Goal: Obtain resource: Obtain resource

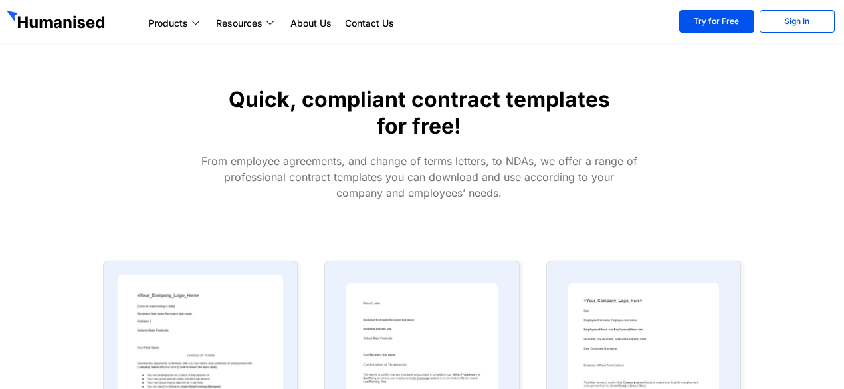
click at [188, 339] on img at bounding box center [201, 365] width 166 height 183
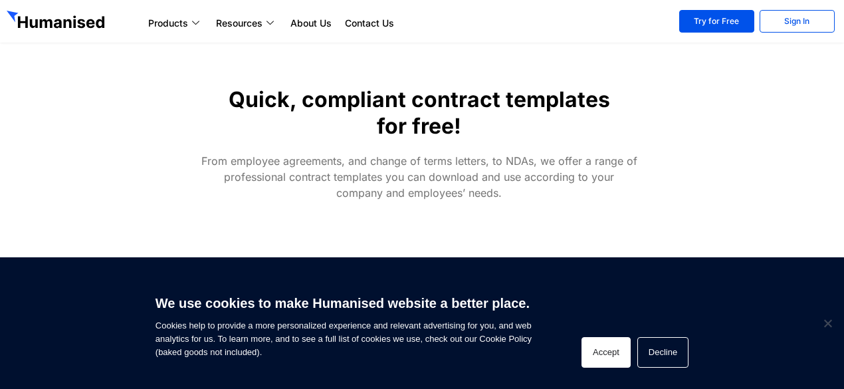
click at [592, 355] on button "Accept" at bounding box center [605, 352] width 49 height 31
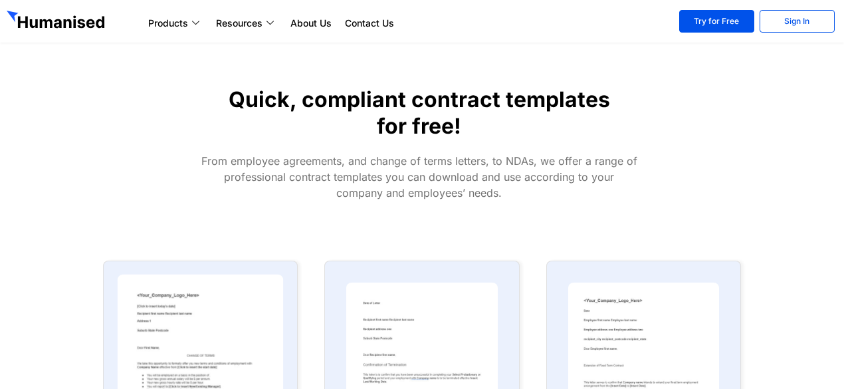
click at [171, 347] on img at bounding box center [201, 365] width 166 height 183
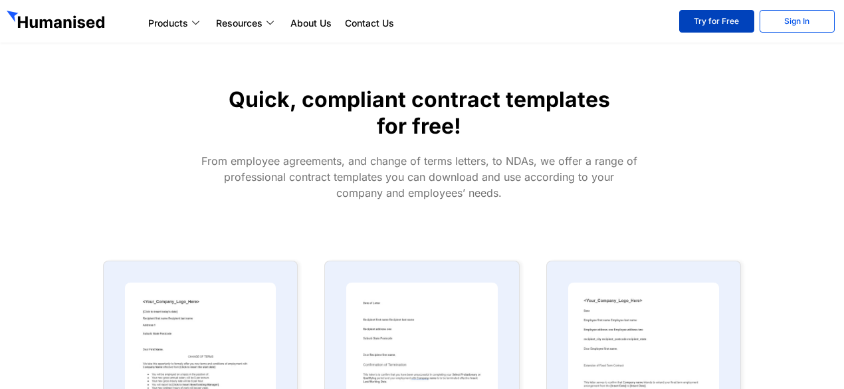
click at [718, 17] on link "Try for Free" at bounding box center [716, 21] width 75 height 23
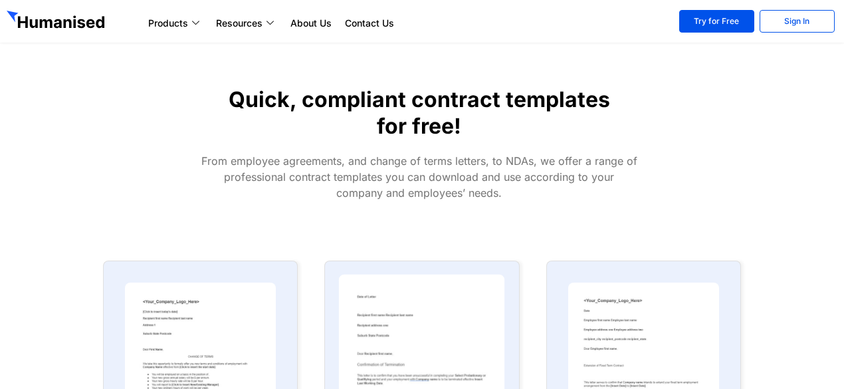
click at [378, 367] on img at bounding box center [422, 365] width 166 height 183
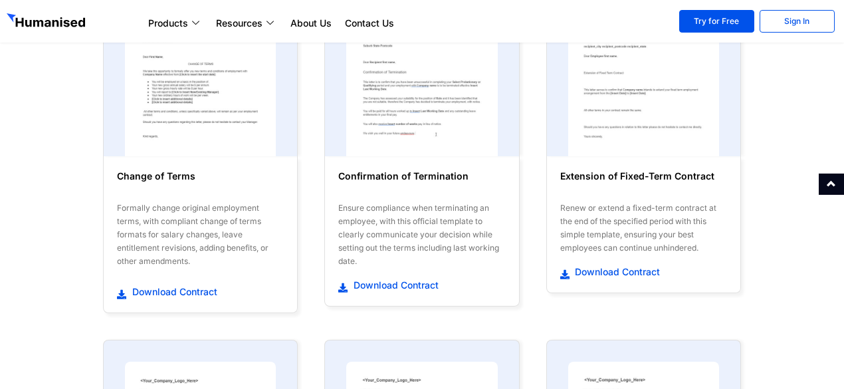
scroll to position [310, 0]
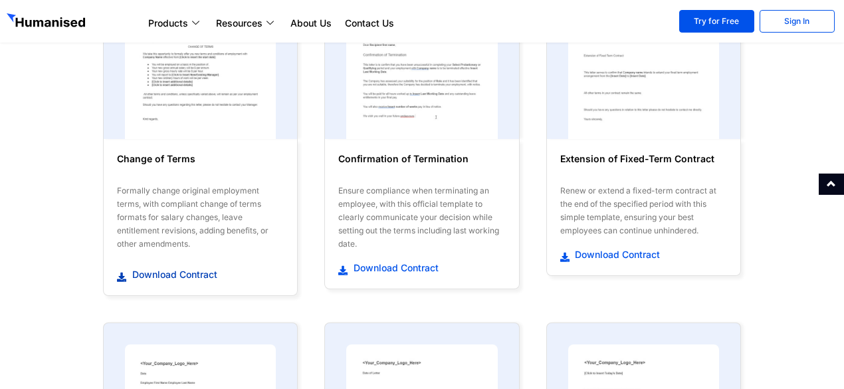
click at [171, 268] on span "Download Contract" at bounding box center [173, 274] width 88 height 13
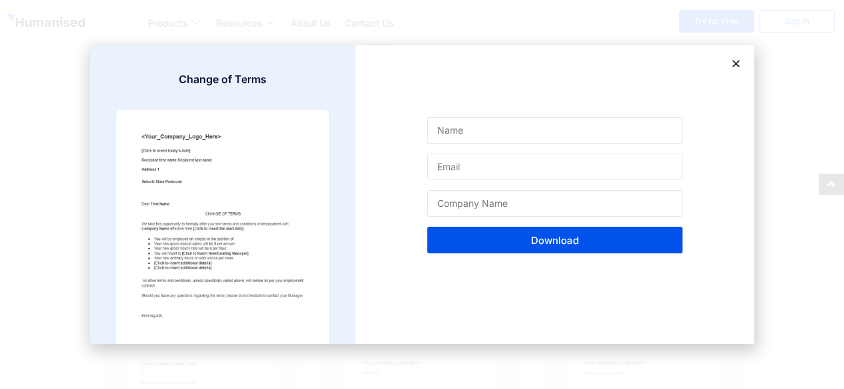
click at [730, 59] on div "Name Email Company Name Download" at bounding box center [554, 194] width 399 height 298
click at [733, 58] on icon at bounding box center [736, 63] width 10 height 10
